Goal: Navigation & Orientation: Find specific page/section

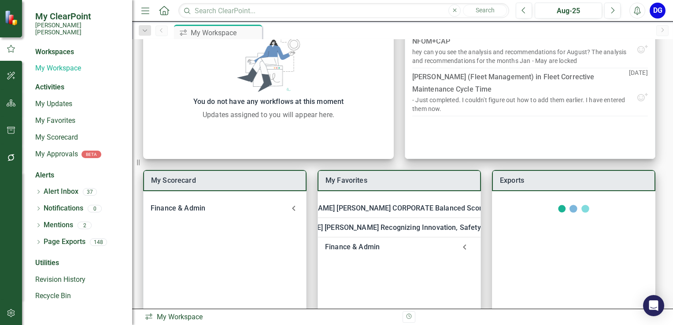
scroll to position [88, 0]
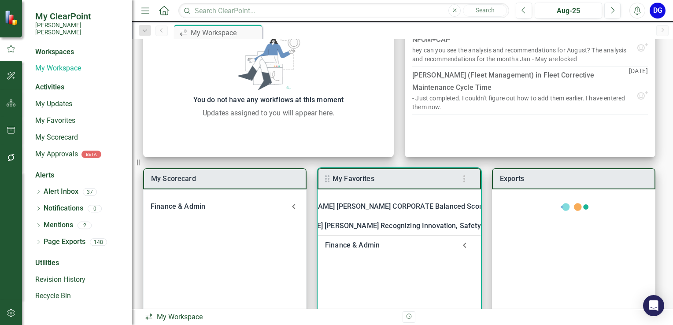
click at [341, 247] on div "Finance & Admin" at bounding box center [390, 245] width 131 height 12
click at [358, 269] on link "Welcome to F&A Departmental Scorecard" at bounding box center [413, 269] width 134 height 8
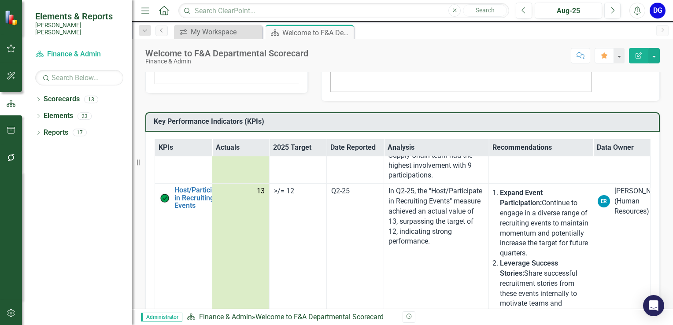
scroll to position [968, 0]
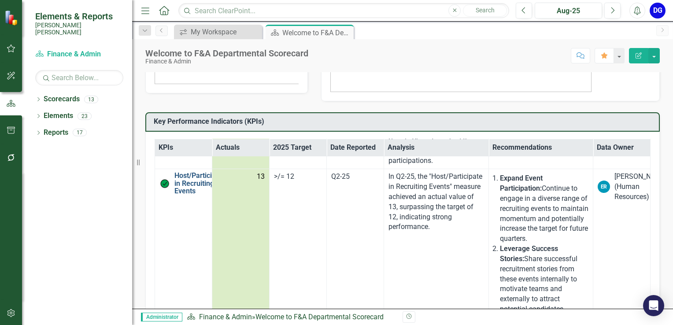
click at [188, 195] on link "Host/Participate in Recruiting Events" at bounding box center [200, 183] width 52 height 23
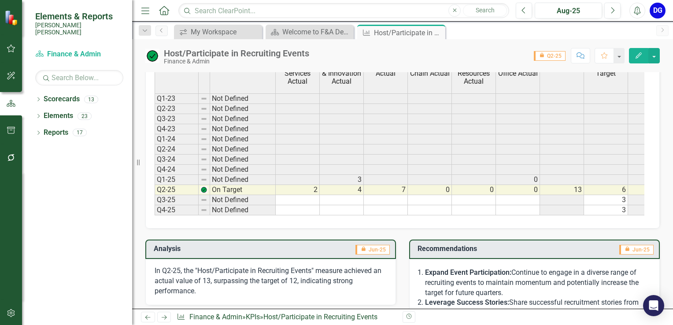
scroll to position [352, 0]
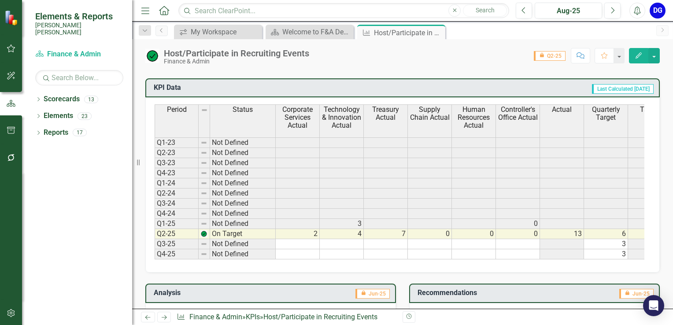
click at [398, 231] on td "7" at bounding box center [386, 234] width 44 height 10
click at [39, 98] on icon "Dropdown" at bounding box center [38, 100] width 6 height 5
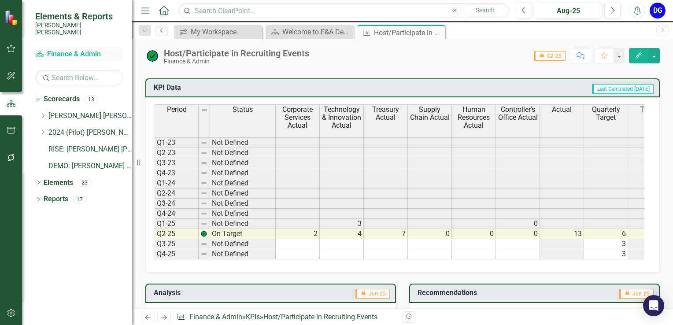
click at [59, 49] on link "Scorecard Finance & Admin" at bounding box center [79, 54] width 88 height 10
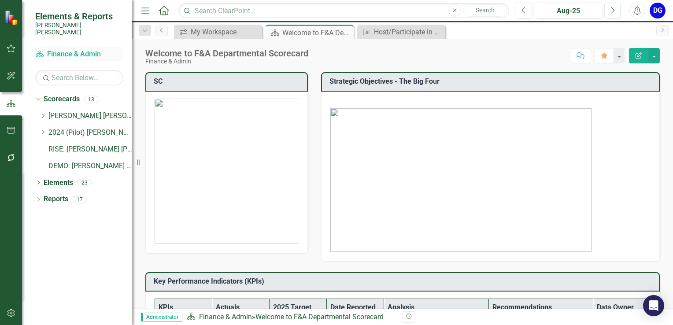
click at [60, 49] on link "Scorecard Finance & Admin" at bounding box center [79, 54] width 88 height 10
click at [65, 111] on link "[PERSON_NAME] [PERSON_NAME] CORPORATE Balanced Scorecard" at bounding box center [90, 116] width 84 height 10
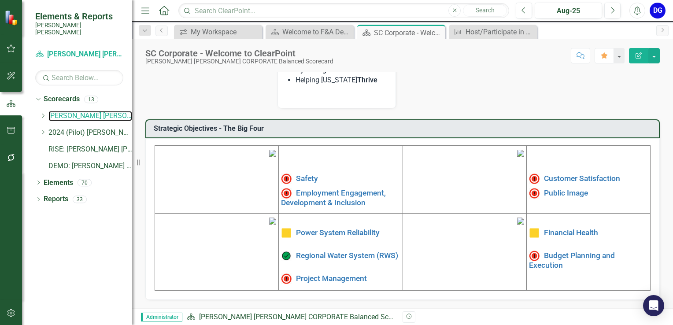
scroll to position [269, 0]
click at [269, 150] on img at bounding box center [272, 153] width 7 height 7
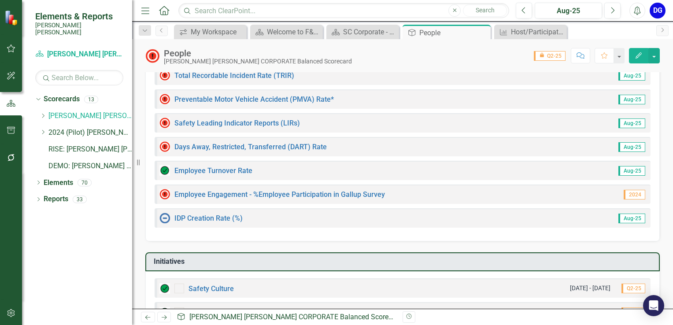
scroll to position [132, 0]
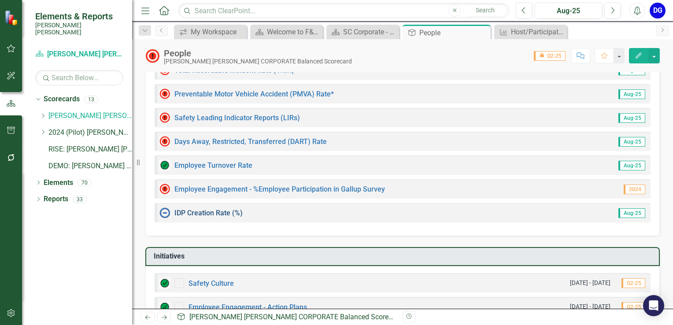
click at [206, 213] on link "IDP Creation Rate (%)" at bounding box center [208, 213] width 68 height 8
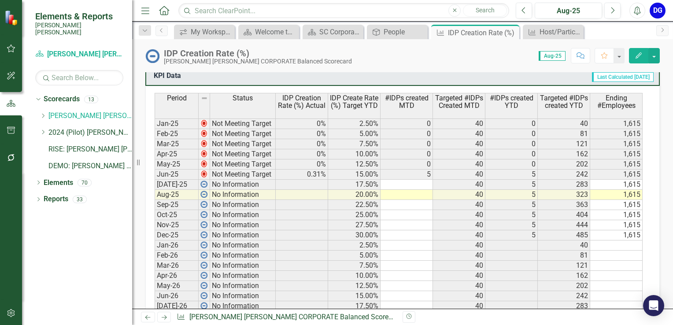
scroll to position [484, 0]
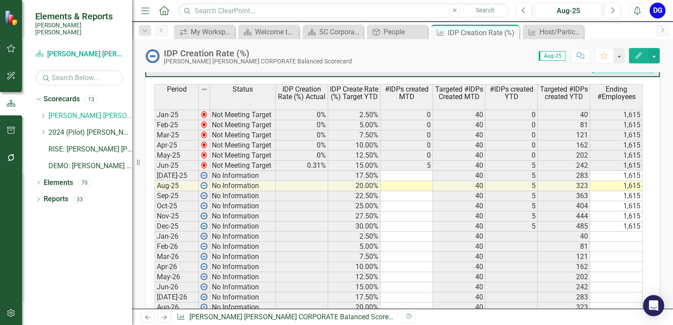
click at [189, 221] on td "Dec-25" at bounding box center [177, 226] width 44 height 10
click at [86, 50] on link "Scorecard Santee [PERSON_NAME] CORPORATE Balanced Scorecard" at bounding box center [79, 54] width 88 height 10
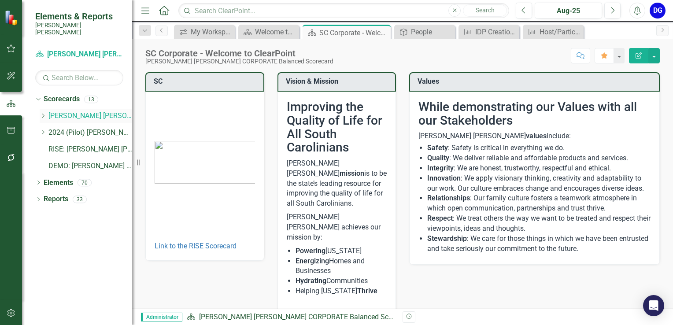
click at [42, 113] on icon "Dropdown" at bounding box center [43, 115] width 7 height 5
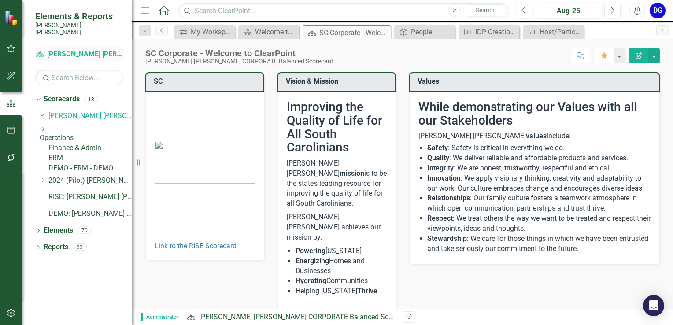
click at [76, 49] on link "Scorecard Santee [PERSON_NAME] CORPORATE Balanced Scorecard" at bounding box center [79, 54] width 88 height 10
click at [83, 49] on link "Scorecard Santee [PERSON_NAME] CORPORATE Balanced Scorecard" at bounding box center [79, 54] width 88 height 10
click at [62, 111] on link "[PERSON_NAME] [PERSON_NAME] CORPORATE Balanced Scorecard" at bounding box center [90, 116] width 84 height 10
click at [43, 111] on icon "Dropdown" at bounding box center [42, 114] width 5 height 7
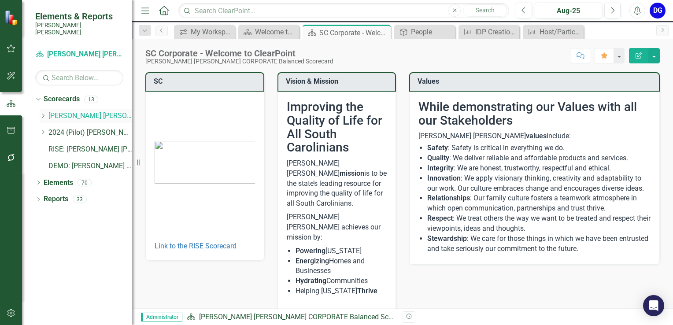
click at [58, 111] on link "[PERSON_NAME] [PERSON_NAME] CORPORATE Balanced Scorecard" at bounding box center [90, 116] width 84 height 10
click at [45, 113] on icon "Dropdown" at bounding box center [43, 115] width 7 height 5
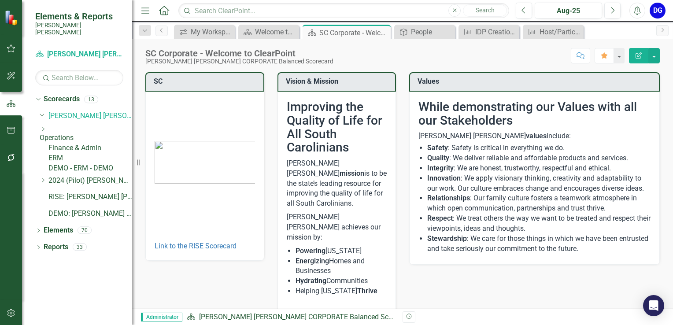
click at [70, 144] on link "Finance & Admin" at bounding box center [90, 148] width 84 height 10
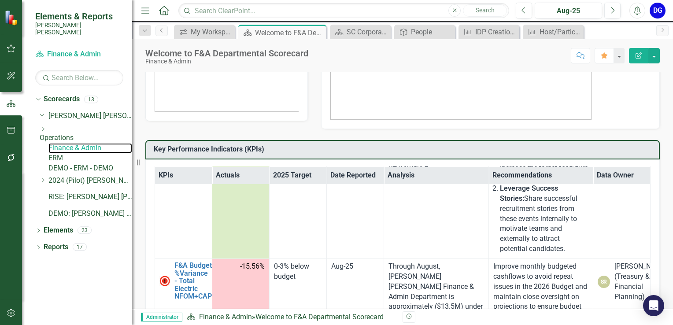
scroll to position [1101, 0]
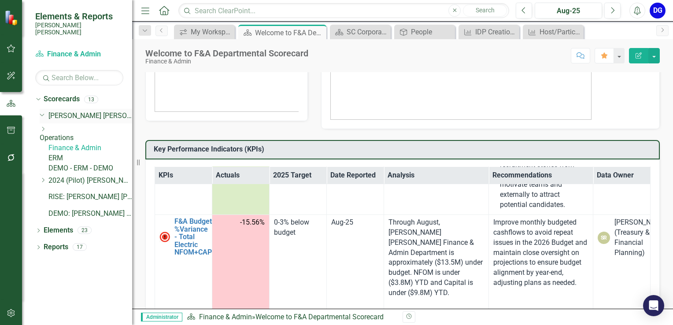
click at [92, 111] on link "[PERSON_NAME] [PERSON_NAME] CORPORATE Balanced Scorecard" at bounding box center [90, 116] width 84 height 10
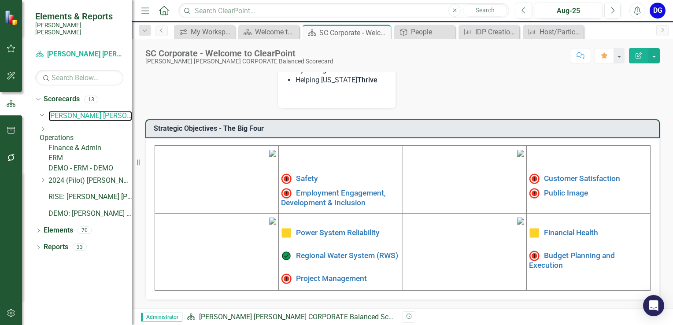
scroll to position [269, 0]
